Goal: Task Accomplishment & Management: Use online tool/utility

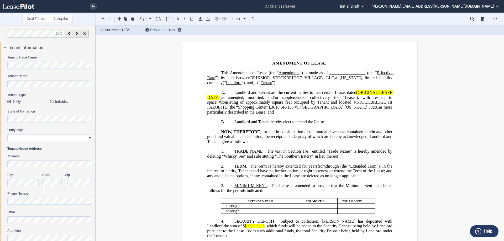
click at [230, 125] on p "B. Landlord and Tenant hereby elect to revive and amend the Lease." at bounding box center [299, 122] width 185 height 5
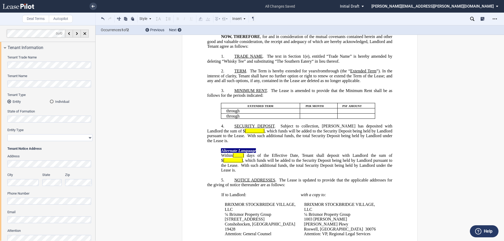
click at [0, 54] on html ".bocls-1{fill:#26354a;fill-rule:evenodd} Loading... × all changes saved Pending…" at bounding box center [252, 120] width 504 height 241
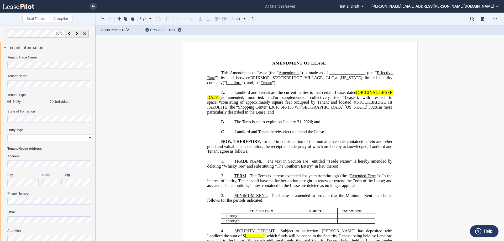
click at [52, 100] on div "Individual" at bounding box center [52, 102] width 4 height 4
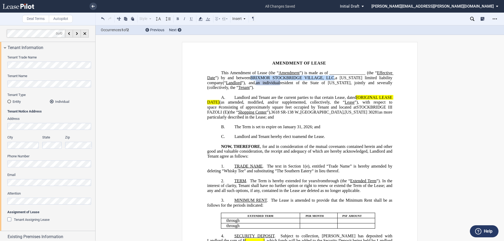
drag, startPoint x: 353, startPoint y: 78, endPoint x: 271, endPoint y: 78, distance: 82.2
click at [271, 78] on span "BRIXMOR STOCKBRIDGE VILLAGE, LLC" at bounding box center [292, 78] width 84 height 5
click at [179, 17] on button at bounding box center [178, 18] width 6 height 6
click at [354, 73] on span "”) is made as of _________________ (the “" at bounding box center [338, 73] width 77 height 5
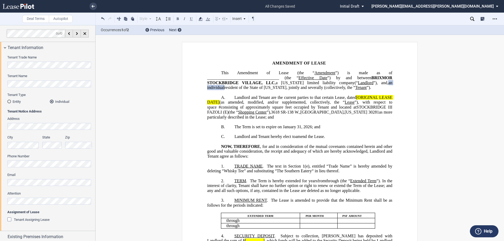
click at [342, 100] on span "Landlord and Tenant are the current parties to that certain Lease, dated" at bounding box center [296, 97] width 122 height 5
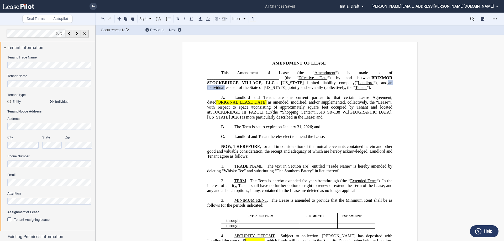
click at [391, 102] on span "Landlord and Tenant are the current parties to that certain Lease Agreement, da…" at bounding box center [300, 99] width 186 height 9
click at [390, 102] on span "Landlord and Tenant are the current parties to that certain Lease Agreement, da…" at bounding box center [300, 99] width 186 height 9
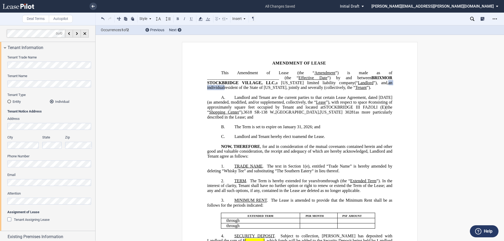
drag, startPoint x: 376, startPoint y: 117, endPoint x: 375, endPoint y: 113, distance: 4.0
click at [376, 117] on span "as more particularly described in the Lease; and" at bounding box center [300, 114] width 186 height 9
drag, startPoint x: 374, startPoint y: 107, endPoint x: 289, endPoint y: 112, distance: 85.5
click at [289, 112] on span "Landlord and Tenant are the current parties to that certain Lease Agreement, da…" at bounding box center [300, 107] width 186 height 24
click at [387, 106] on span "Store # 40 consisting of approximately 3,200 square feet" at bounding box center [300, 104] width 186 height 9
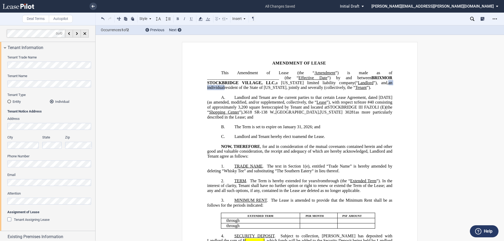
click at [307, 110] on span "occupied by Tenant and located at" at bounding box center [298, 107] width 60 height 5
drag, startPoint x: 322, startPoint y: 111, endPoint x: 338, endPoint y: 112, distance: 15.2
click at [338, 110] on span "occupied (the “Premises”) by Tenant and located at" at bounding box center [312, 107] width 89 height 5
click at [193, 19] on button at bounding box center [191, 18] width 6 height 6
click at [358, 125] on p "﻿" at bounding box center [299, 122] width 185 height 5
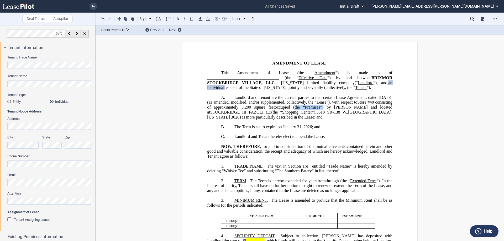
drag, startPoint x: 342, startPoint y: 112, endPoint x: 311, endPoint y: 112, distance: 31.0
click at [311, 112] on span "occupied (the “ Premises ”) by Tenant and located at" at bounding box center [300, 109] width 186 height 9
click at [0, 65] on html ".bocls-1{fill:#26354a;fill-rule:evenodd} Loading... × all changes saved Pending…" at bounding box center [252, 120] width 504 height 241
click at [225, 90] on span "resident of the State of [US_STATE], jointly and severally (collectively, the “" at bounding box center [290, 87] width 131 height 5
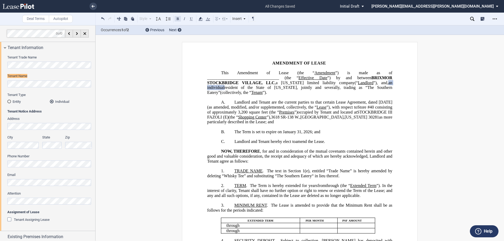
click at [180, 16] on button at bounding box center [178, 18] width 6 height 6
click at [351, 92] on p "This ﻿ ﻿ ﻿ ﻿ Amendment of Lease (the “ Amendment ”) is made as of _____________…" at bounding box center [299, 83] width 185 height 25
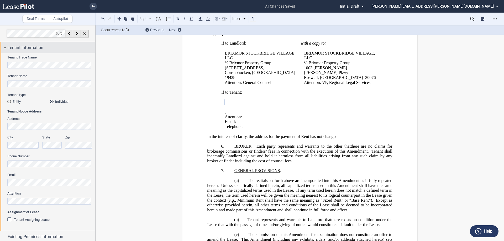
click at [35, 48] on span "Tenant Information" at bounding box center [26, 48] width 36 height 6
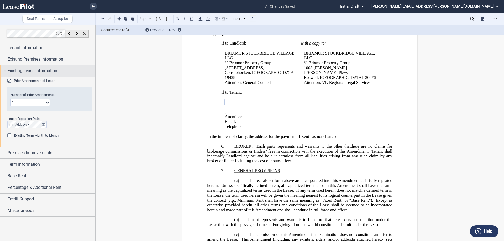
click at [40, 69] on span "Existing Lease Information" at bounding box center [33, 71] width 50 height 6
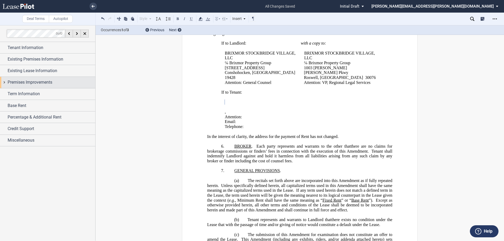
click at [40, 83] on span "Premises Improvements" at bounding box center [30, 82] width 45 height 6
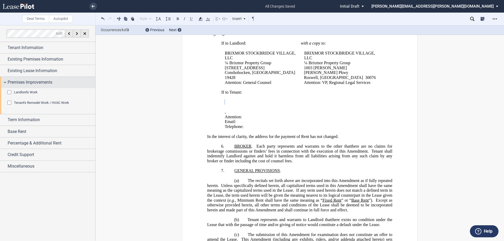
click at [38, 82] on span "Premises Improvements" at bounding box center [30, 82] width 45 height 6
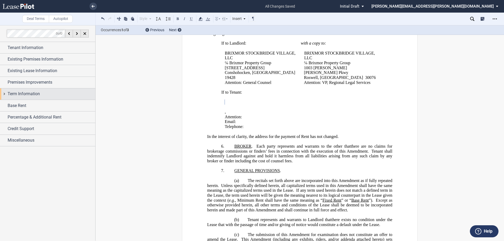
click at [33, 89] on div "Term Information" at bounding box center [47, 94] width 95 height 11
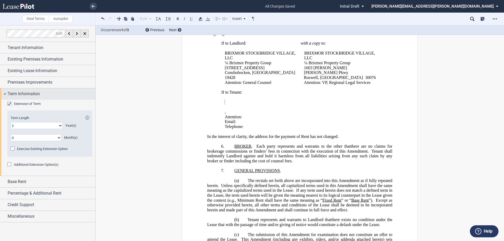
click at [32, 89] on div "Term Information" at bounding box center [47, 94] width 95 height 11
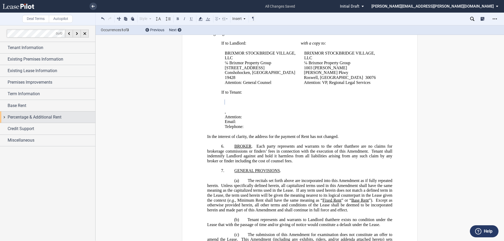
click at [53, 115] on span "Percentage & Additional Rent" at bounding box center [35, 117] width 54 height 6
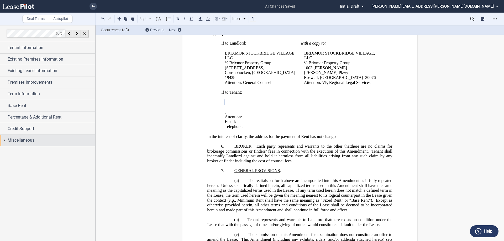
click at [14, 138] on span "Miscellaneous" at bounding box center [21, 140] width 27 height 6
click at [19, 141] on span "Miscellaneous" at bounding box center [21, 140] width 27 height 6
click at [17, 128] on span "Credit Support" at bounding box center [21, 129] width 27 height 6
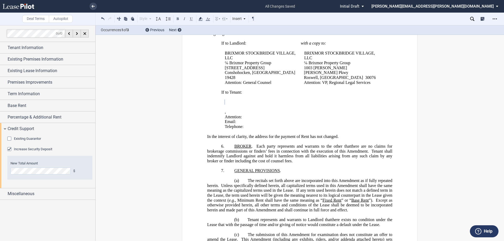
click at [23, 150] on span "Increase Security Deposit" at bounding box center [33, 149] width 38 height 4
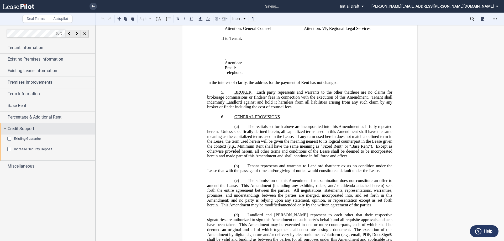
click at [17, 129] on span "Credit Support" at bounding box center [21, 129] width 27 height 6
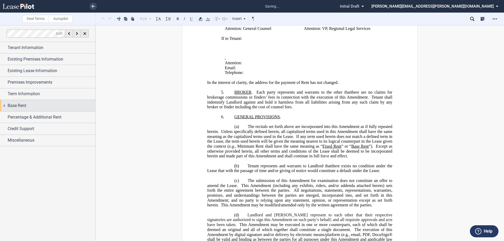
click at [18, 106] on span "Base Rent" at bounding box center [17, 106] width 19 height 6
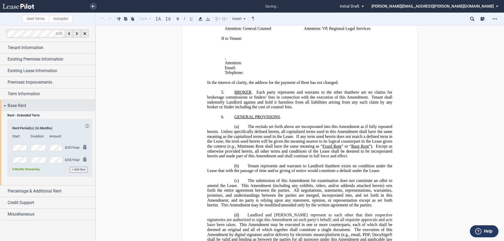
click at [18, 106] on span "Base Rent" at bounding box center [17, 106] width 19 height 6
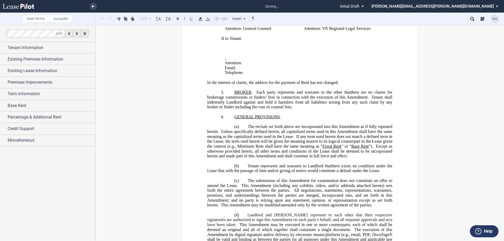
click at [496, 18] on icon "Open Lease options menu" at bounding box center [495, 19] width 4 height 4
click at [444, 28] on div "Download" at bounding box center [465, 28] width 64 height 4
